Goal: Check status: Check status

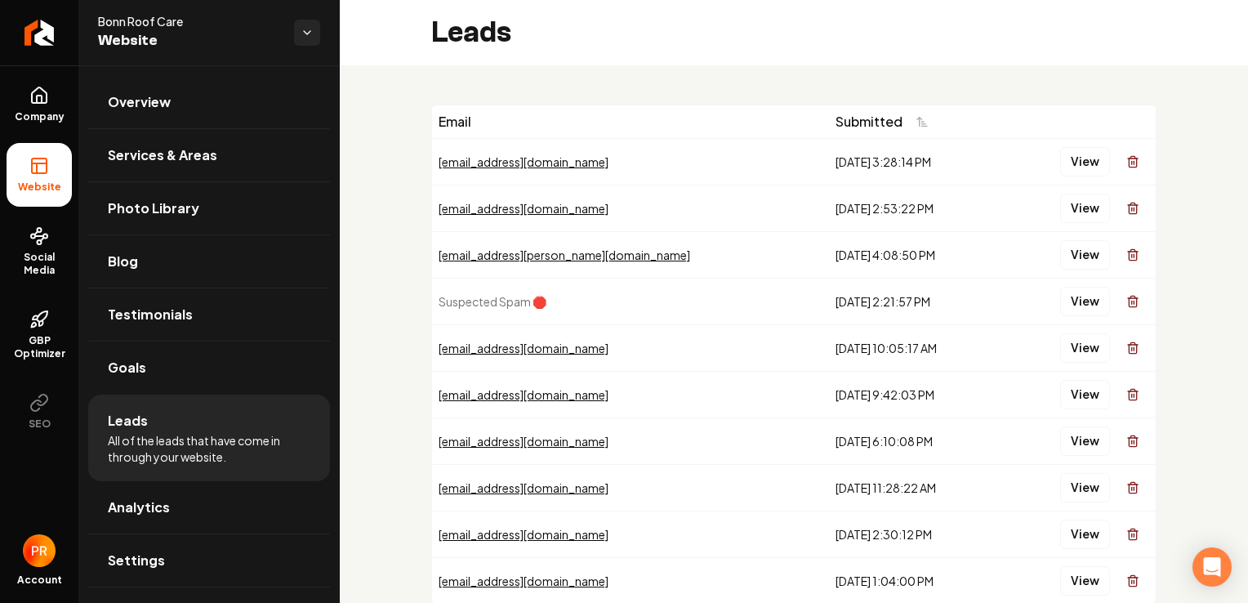
click at [497, 212] on div "[EMAIL_ADDRESS][DOMAIN_NAME]" at bounding box center [631, 208] width 384 height 16
click at [1078, 159] on button "View" at bounding box center [1085, 161] width 50 height 29
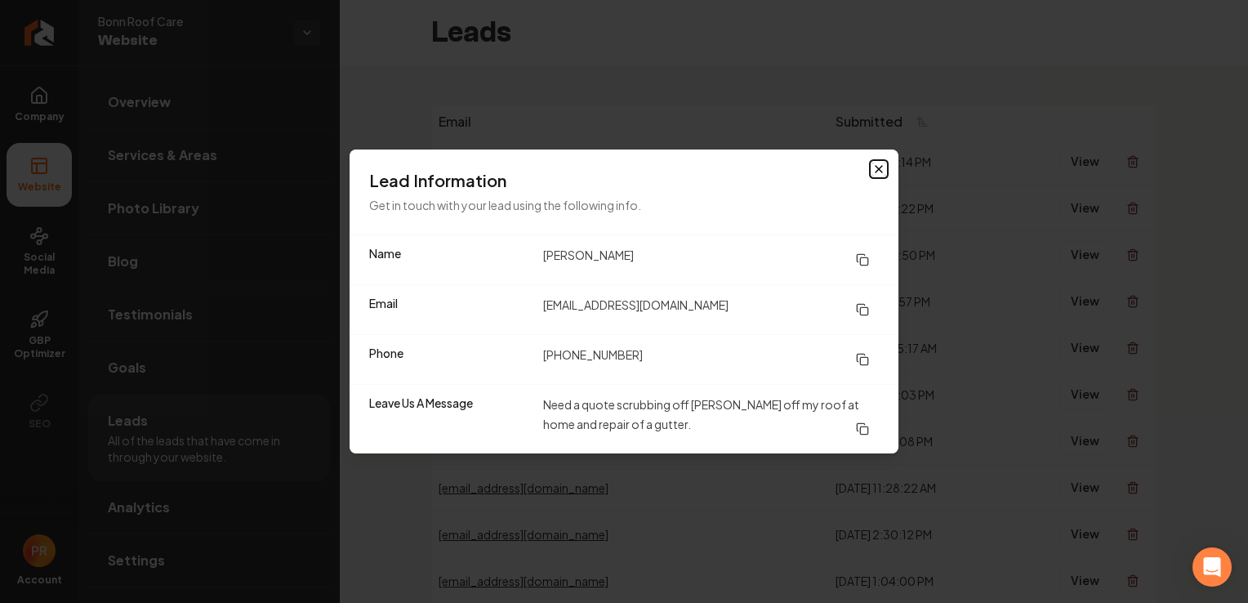
click at [882, 166] on icon "button" at bounding box center [879, 169] width 13 height 13
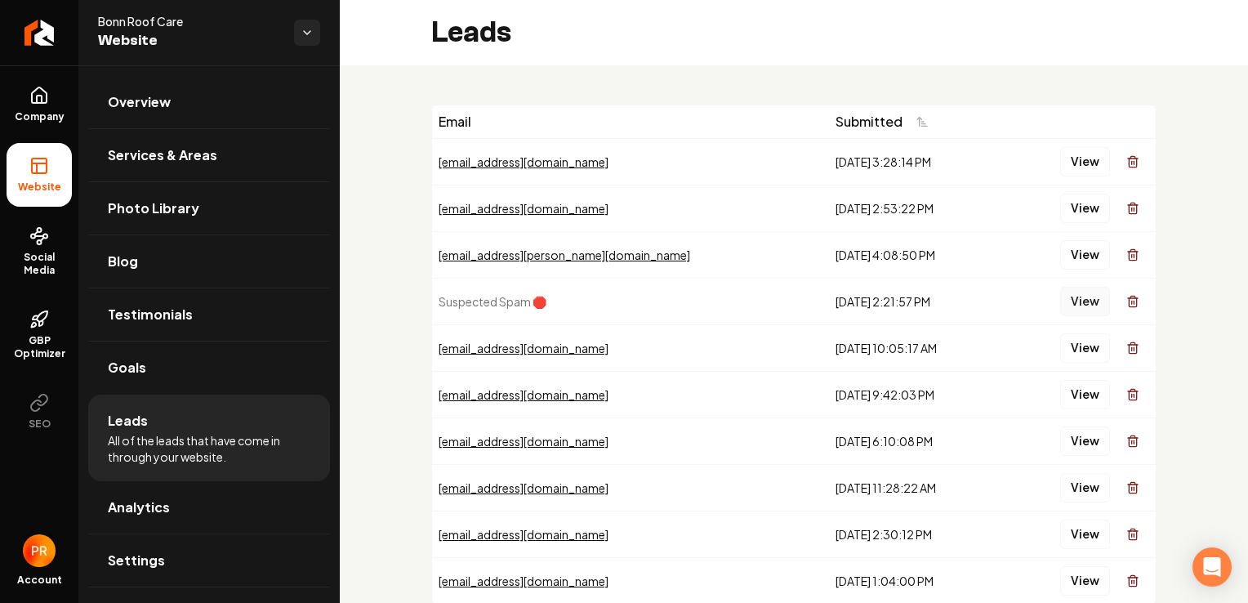
click at [1060, 296] on button "View" at bounding box center [1085, 301] width 50 height 29
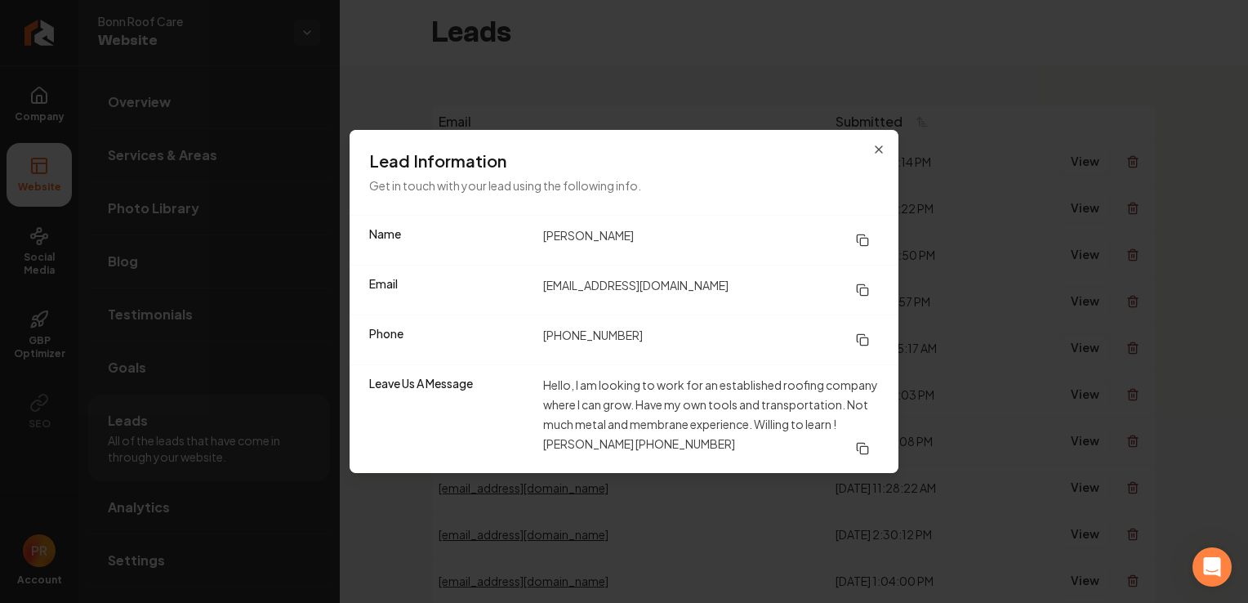
click at [880, 142] on div "Lead Information Get in touch with your lead using the following info." at bounding box center [624, 172] width 549 height 85
click at [879, 150] on icon "button" at bounding box center [879, 149] width 7 height 7
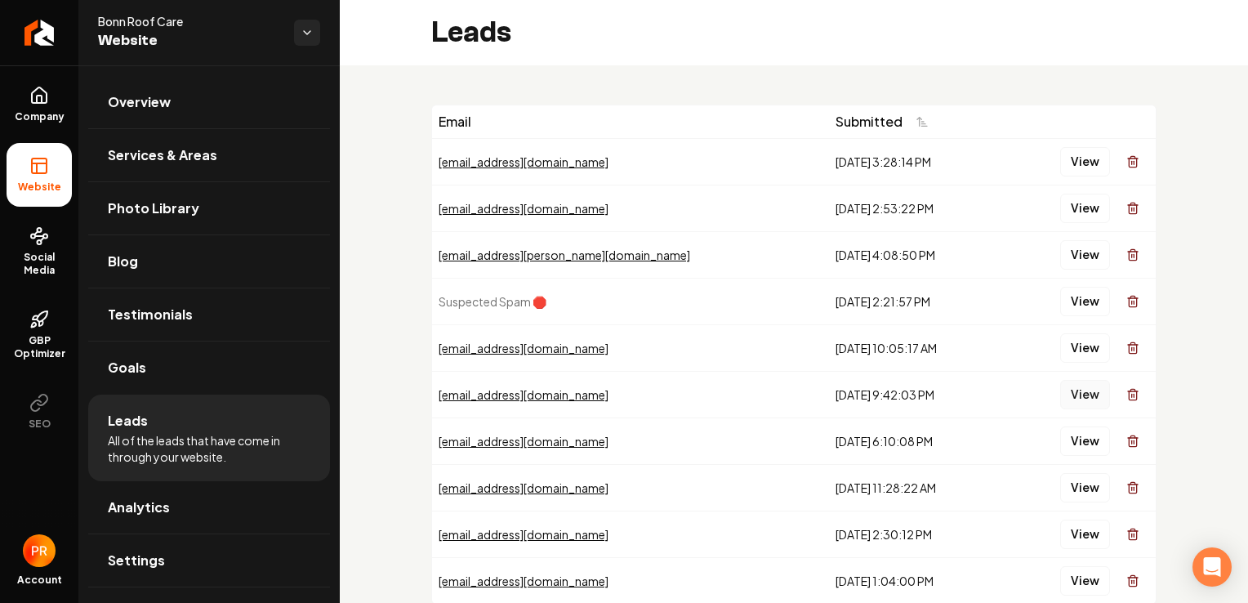
click at [1076, 392] on button "View" at bounding box center [1085, 394] width 50 height 29
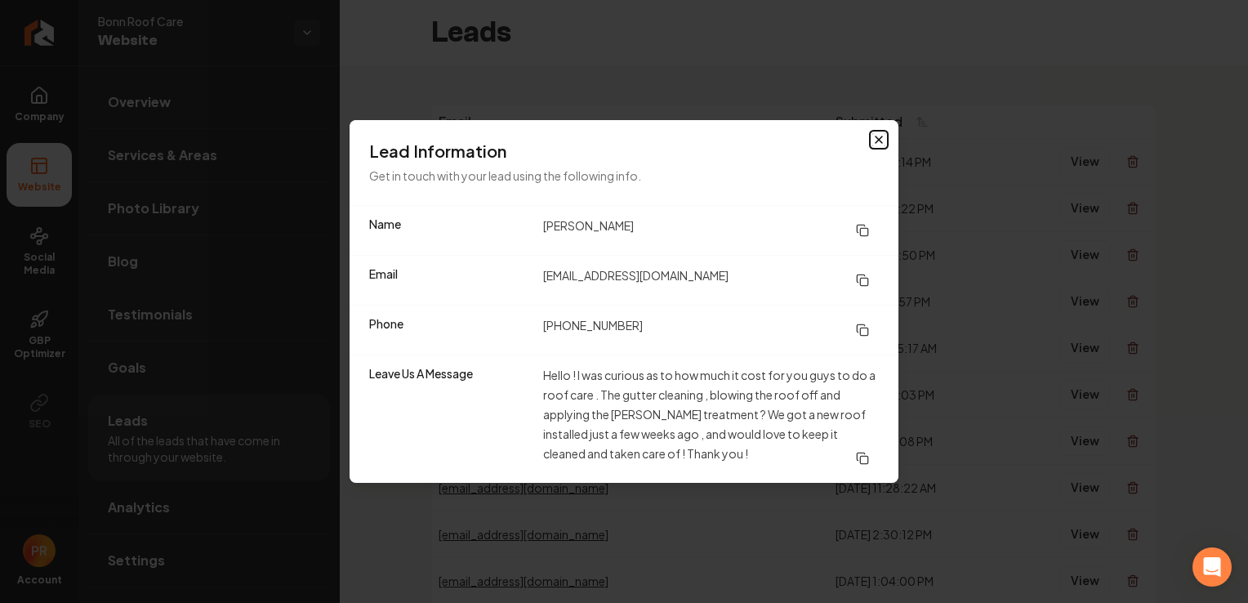
click at [879, 139] on icon "button" at bounding box center [879, 139] width 7 height 7
